Goal: Task Accomplishment & Management: Manage account settings

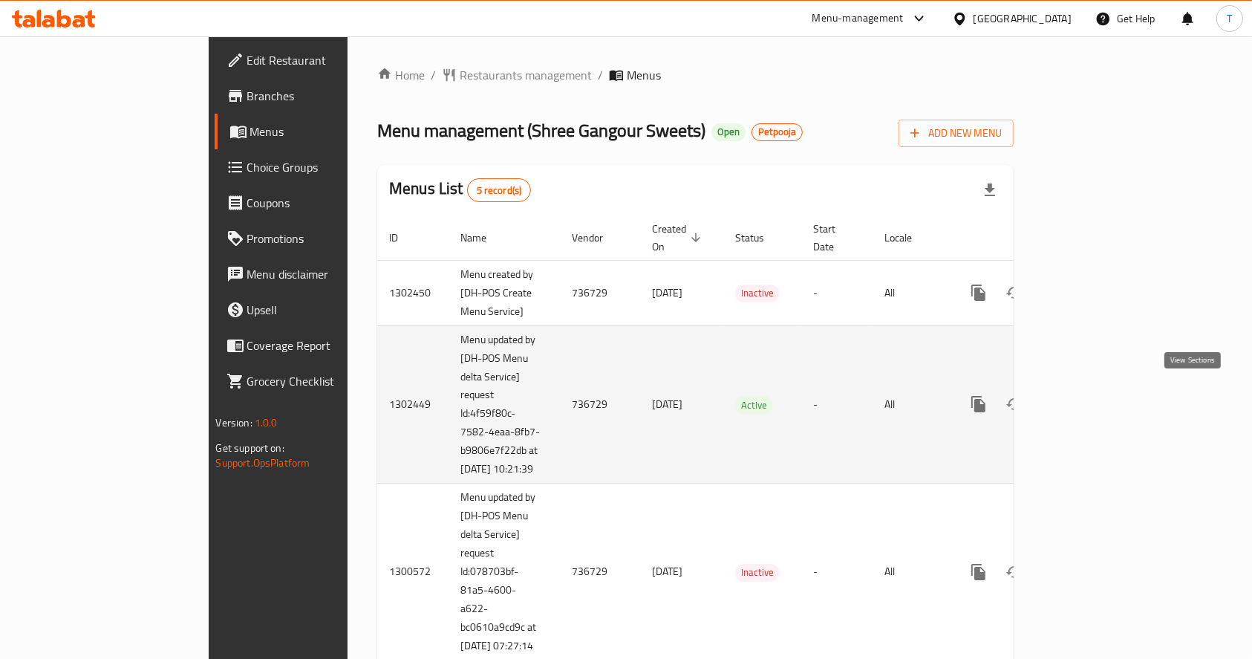
click at [1093, 401] on icon "enhanced table" at bounding box center [1085, 403] width 13 height 13
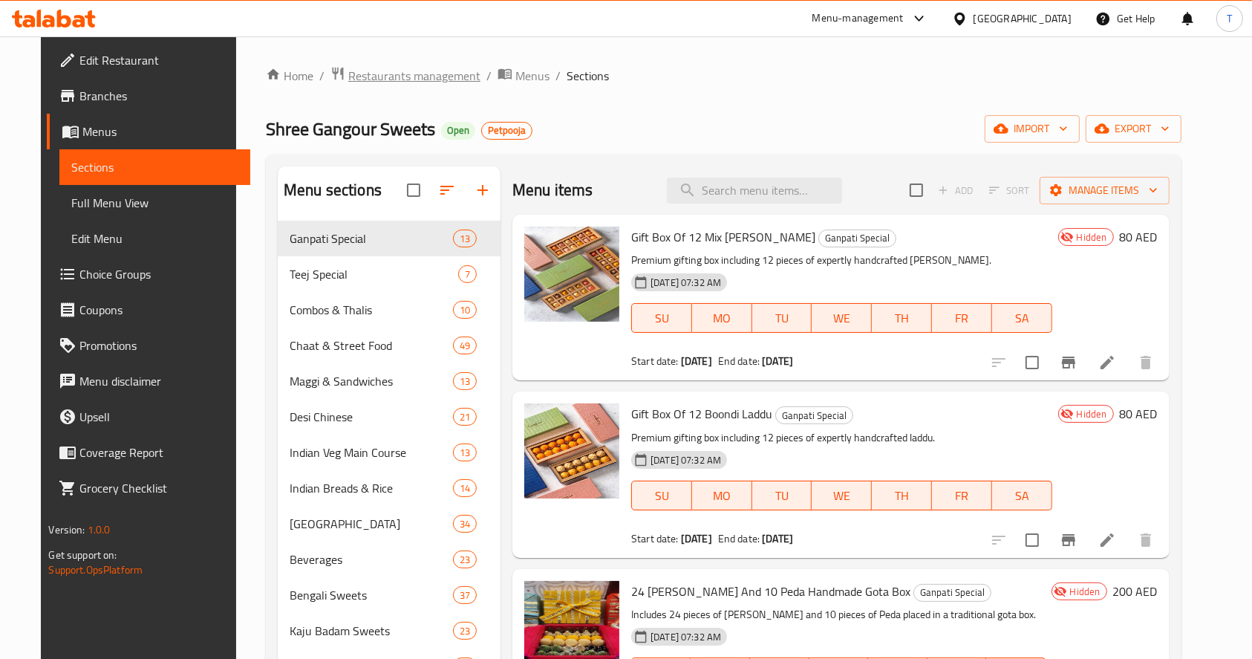
click at [351, 68] on span "Restaurants management" at bounding box center [414, 76] width 132 height 18
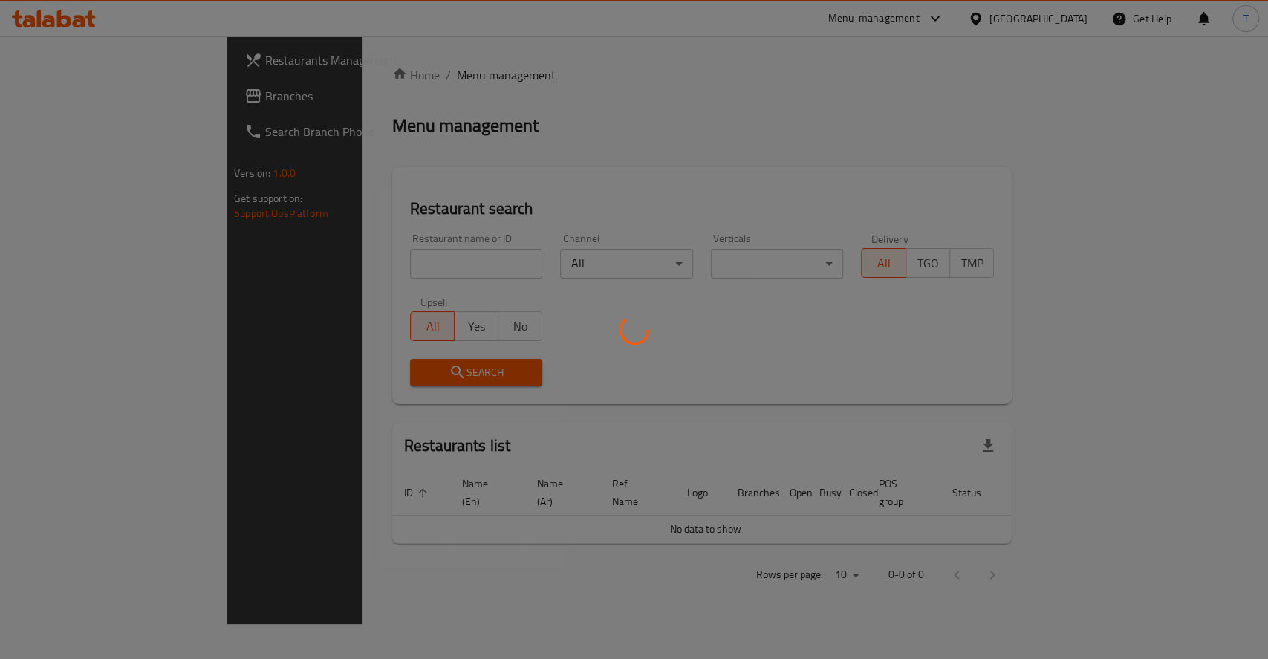
click at [59, 98] on div at bounding box center [634, 329] width 1268 height 659
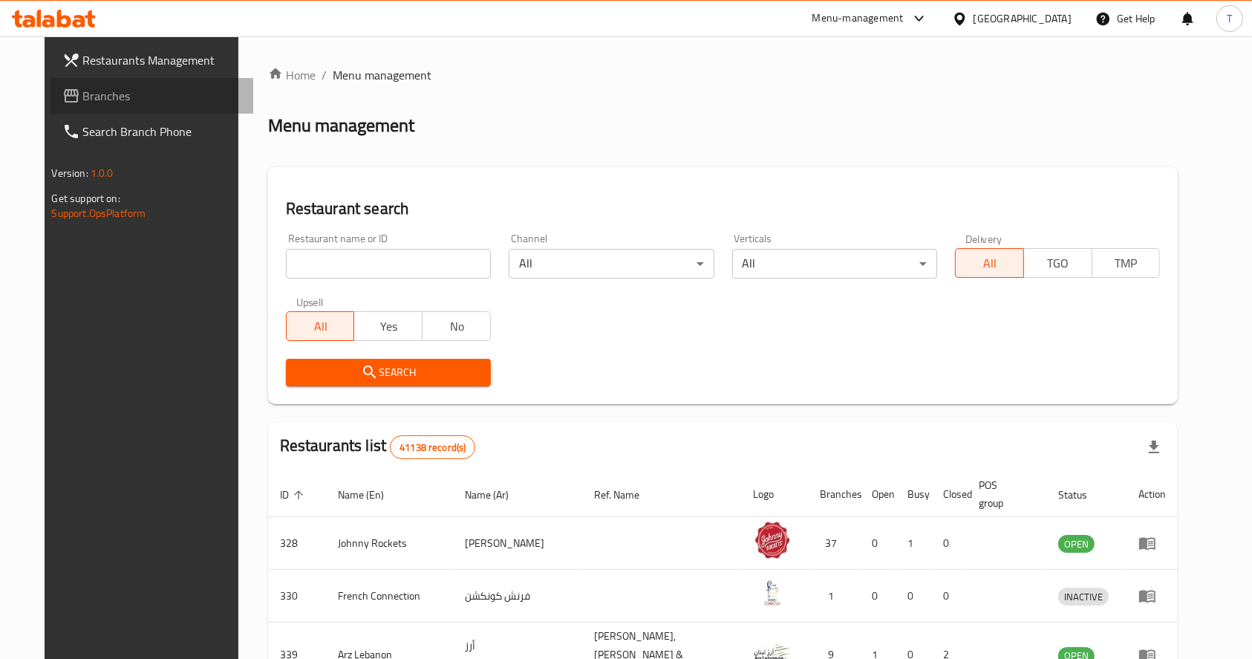
click at [83, 94] on span "Branches" at bounding box center [162, 96] width 159 height 18
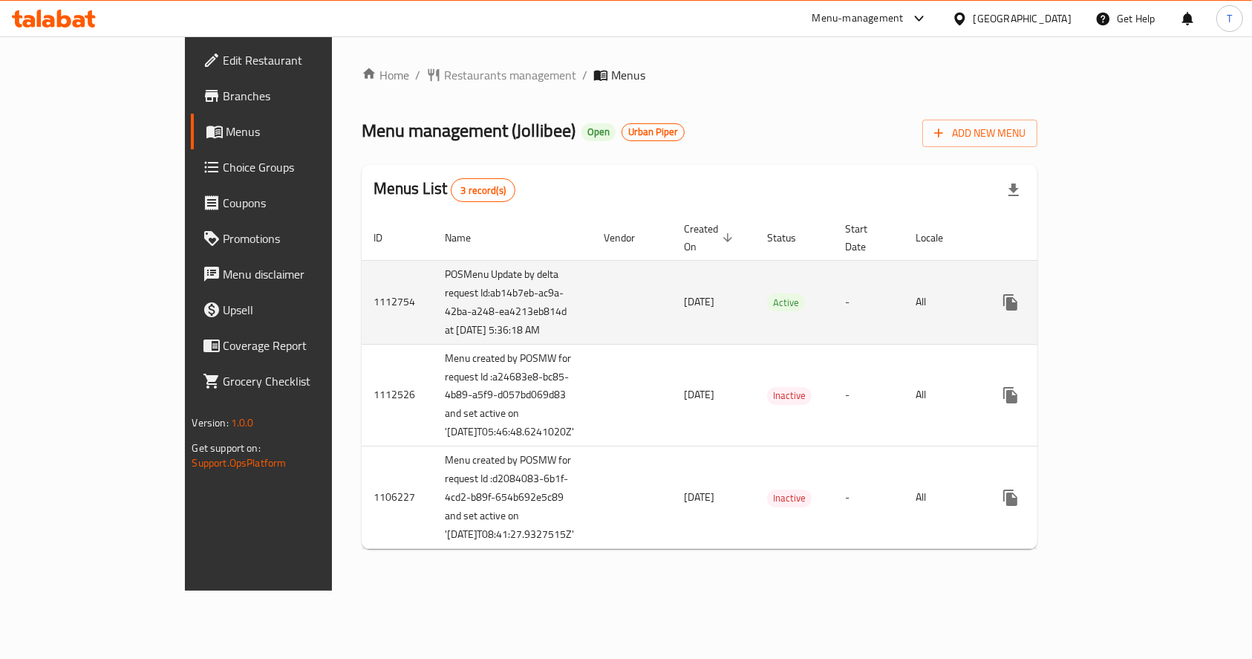
click at [1127, 296] on icon "enhanced table" at bounding box center [1118, 302] width 18 height 18
